Goal: Task Accomplishment & Management: Use online tool/utility

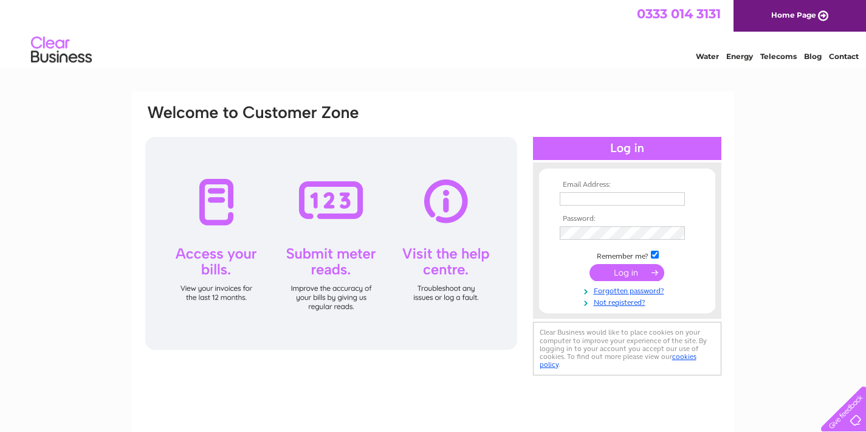
click at [599, 198] on input "text" at bounding box center [622, 198] width 125 height 13
type input "akram2777@yahoo.com"
click at [634, 278] on input "submit" at bounding box center [627, 273] width 75 height 17
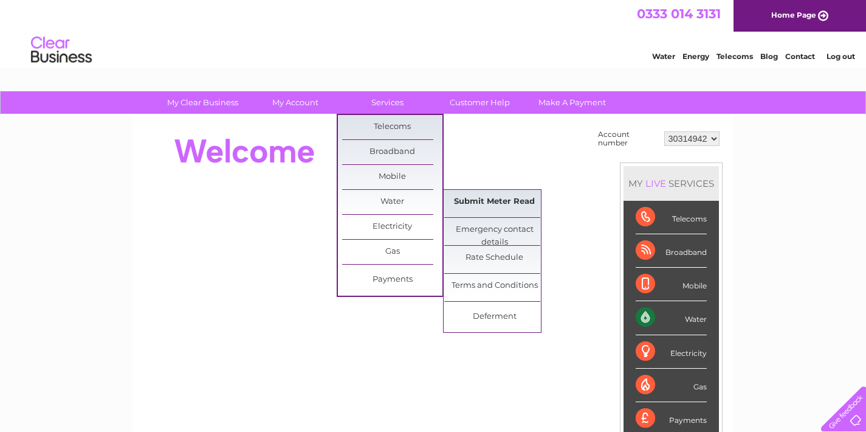
click at [503, 200] on link "Submit Meter Read" at bounding box center [494, 202] width 100 height 24
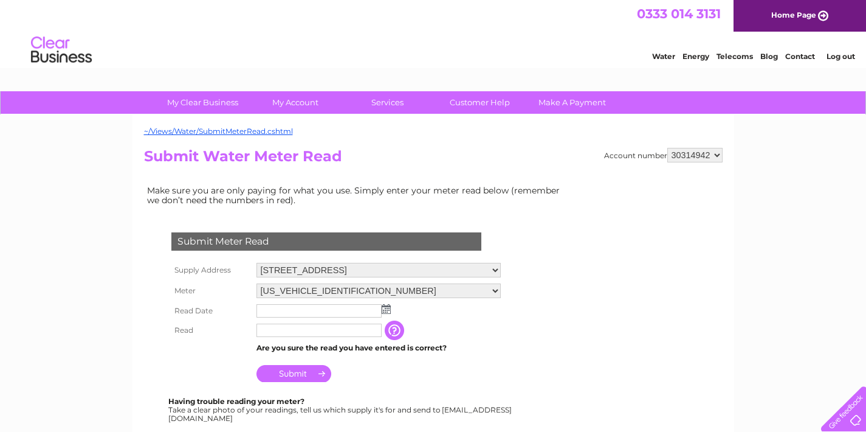
click at [384, 307] on img at bounding box center [386, 309] width 9 height 10
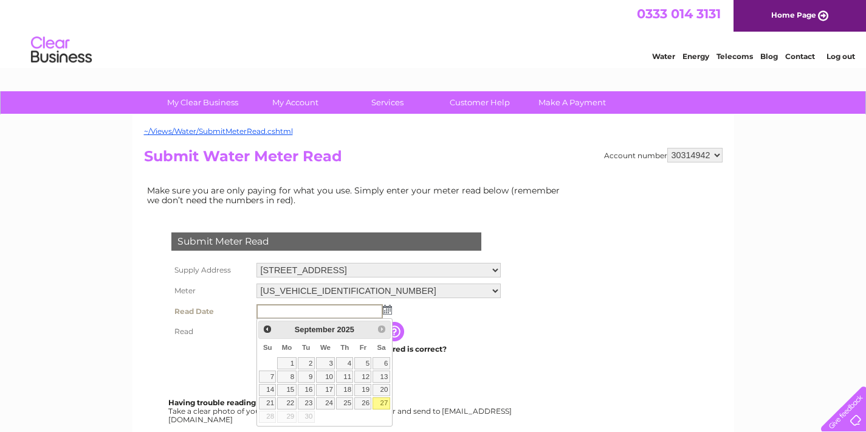
click at [382, 401] on link "27" at bounding box center [381, 403] width 17 height 12
type input "[DATE]"
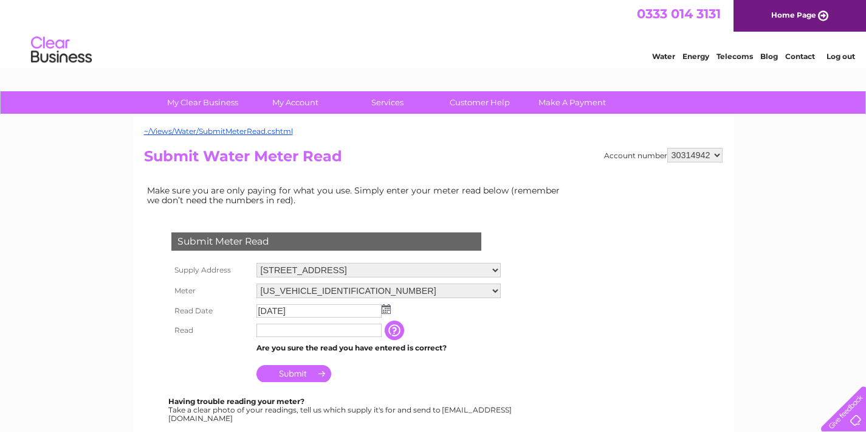
click at [317, 329] on input "text" at bounding box center [319, 329] width 125 height 13
type input "0101"
click at [288, 373] on input "Submit" at bounding box center [294, 374] width 75 height 17
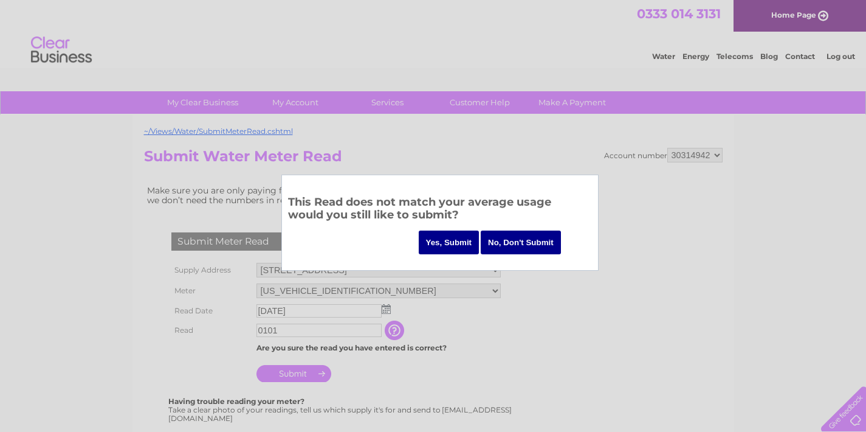
click at [455, 241] on input "Yes, Submit" at bounding box center [449, 242] width 61 height 24
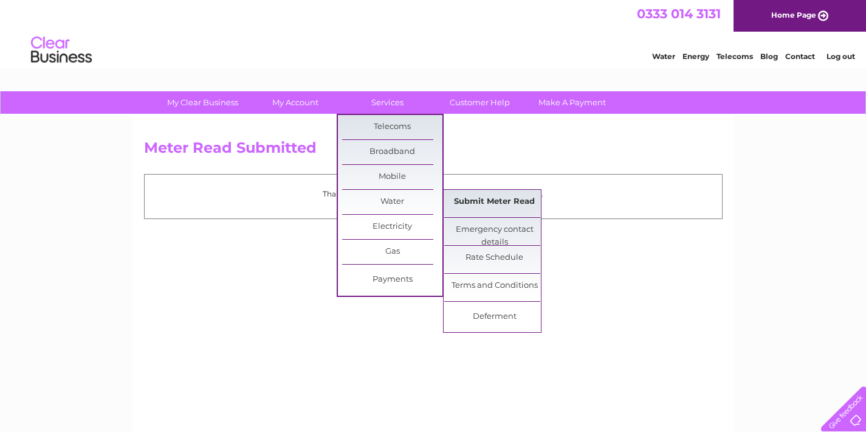
click at [491, 201] on link "Submit Meter Read" at bounding box center [494, 202] width 100 height 24
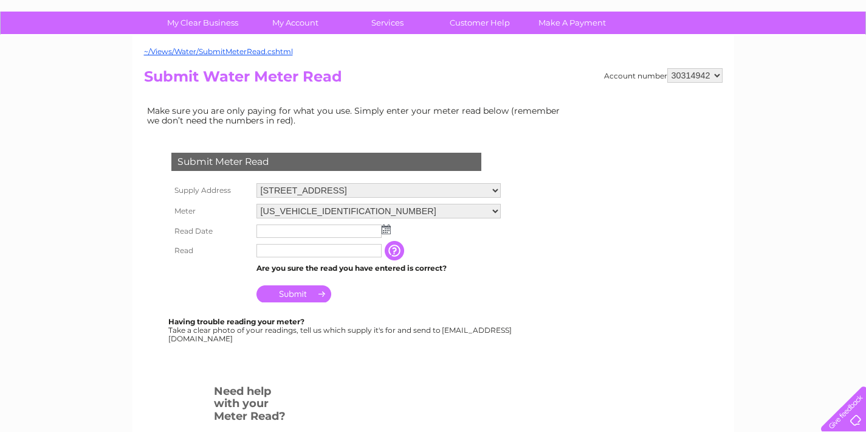
scroll to position [94, 0]
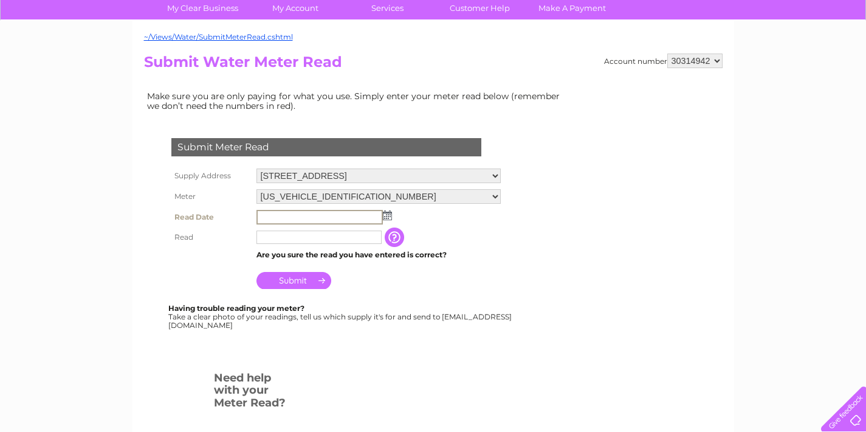
click at [334, 216] on input "text" at bounding box center [320, 217] width 126 height 15
click at [335, 243] on input "text" at bounding box center [319, 236] width 125 height 13
click at [386, 215] on img at bounding box center [386, 215] width 9 height 10
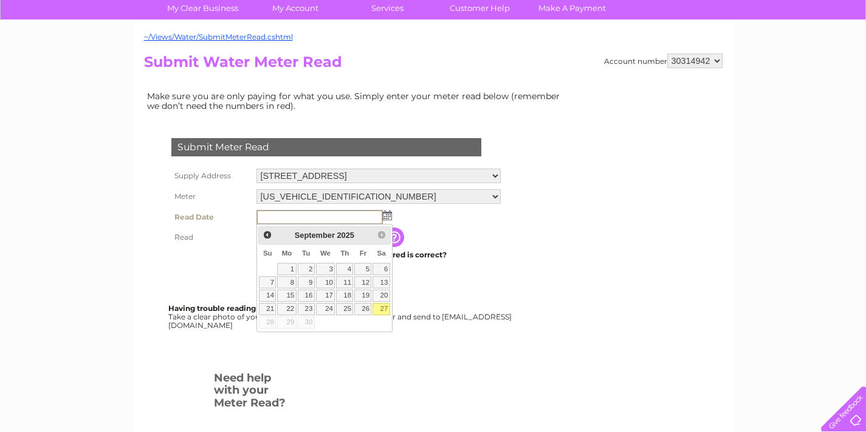
click at [381, 307] on link "27" at bounding box center [381, 309] width 17 height 12
type input "2025/09/27"
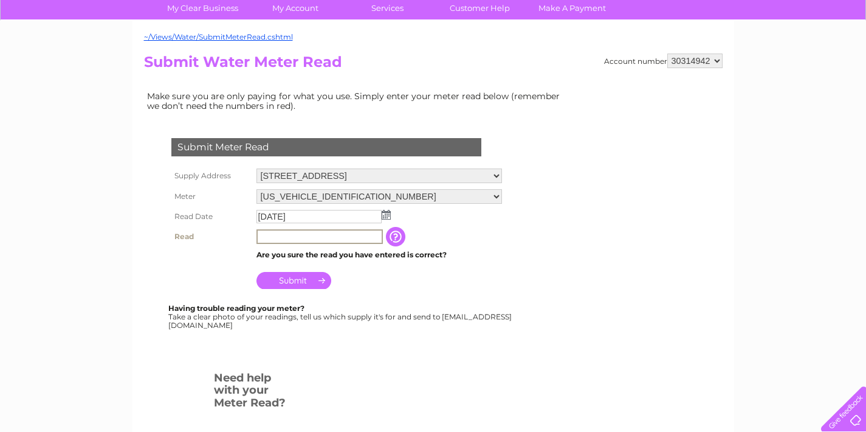
click at [295, 238] on input "text" at bounding box center [320, 236] width 126 height 15
type input "01"
click at [483, 337] on div "Submit Meter Read Supply Address 65 Love Street, Paisley, PA3 2EG Meter 06ELSTE…" at bounding box center [329, 239] width 370 height 250
click at [716, 61] on select "30314942" at bounding box center [695, 61] width 55 height 15
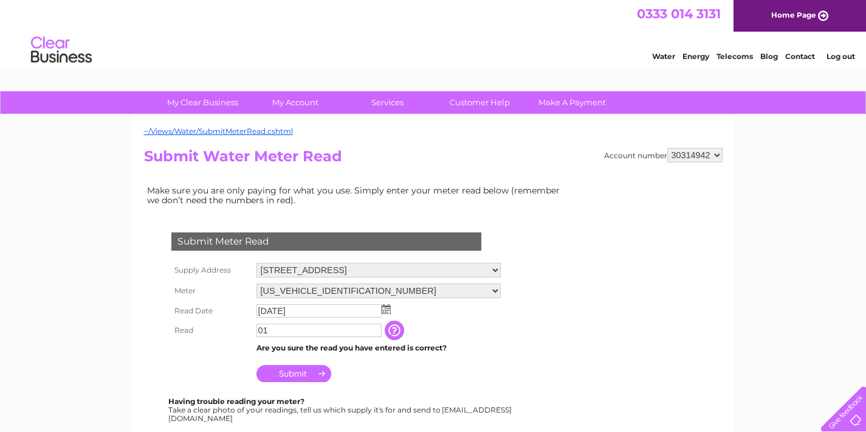
click at [839, 54] on link "Log out" at bounding box center [841, 56] width 29 height 9
